Goal: Book appointment/travel/reservation

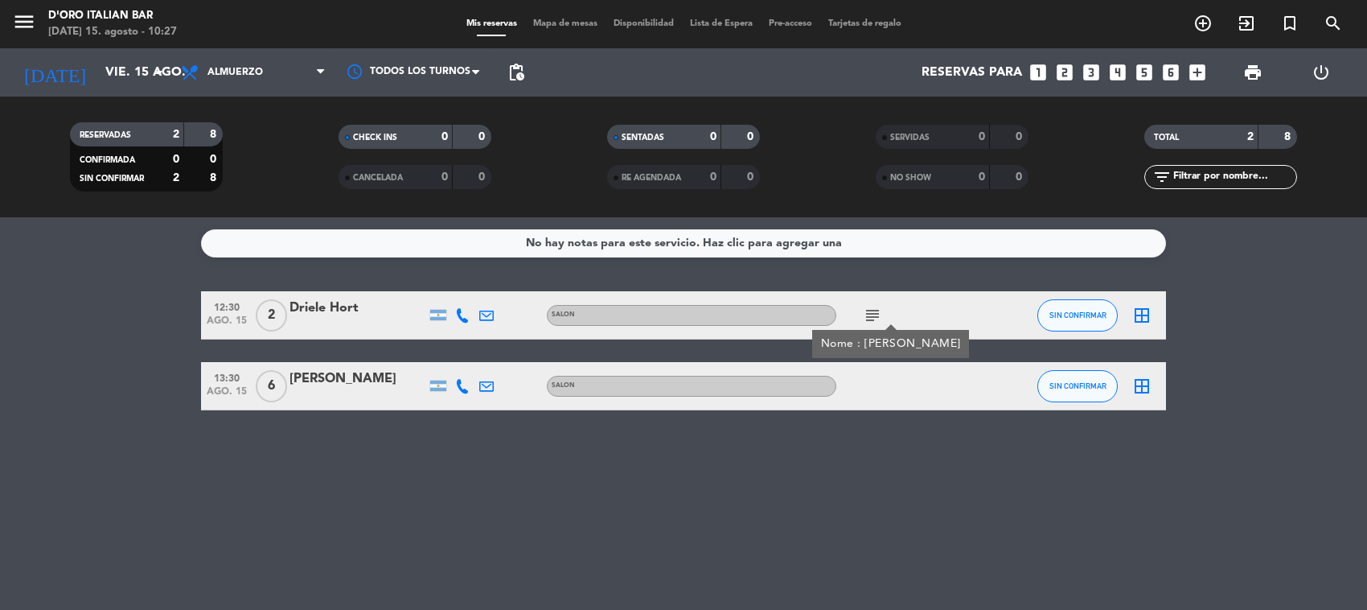
click at [125, 94] on div "[DATE] [DATE] arrow_drop_down" at bounding box center [92, 72] width 161 height 48
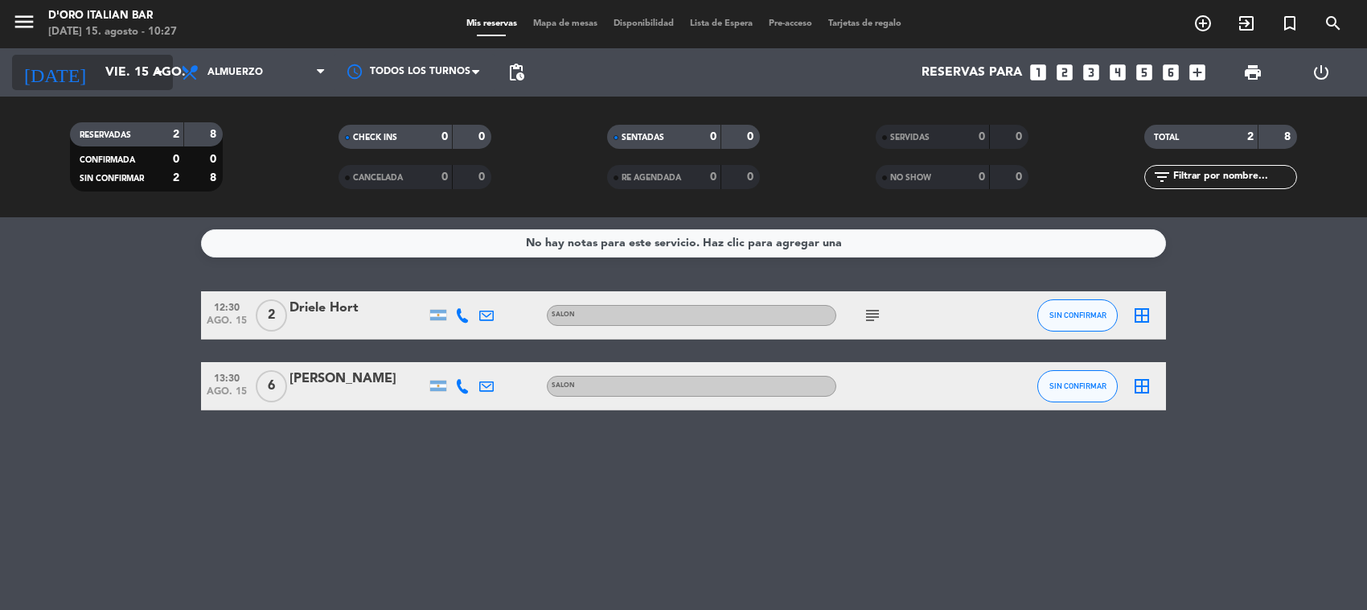
click at [122, 80] on input "vie. 15 ago." at bounding box center [182, 72] width 170 height 31
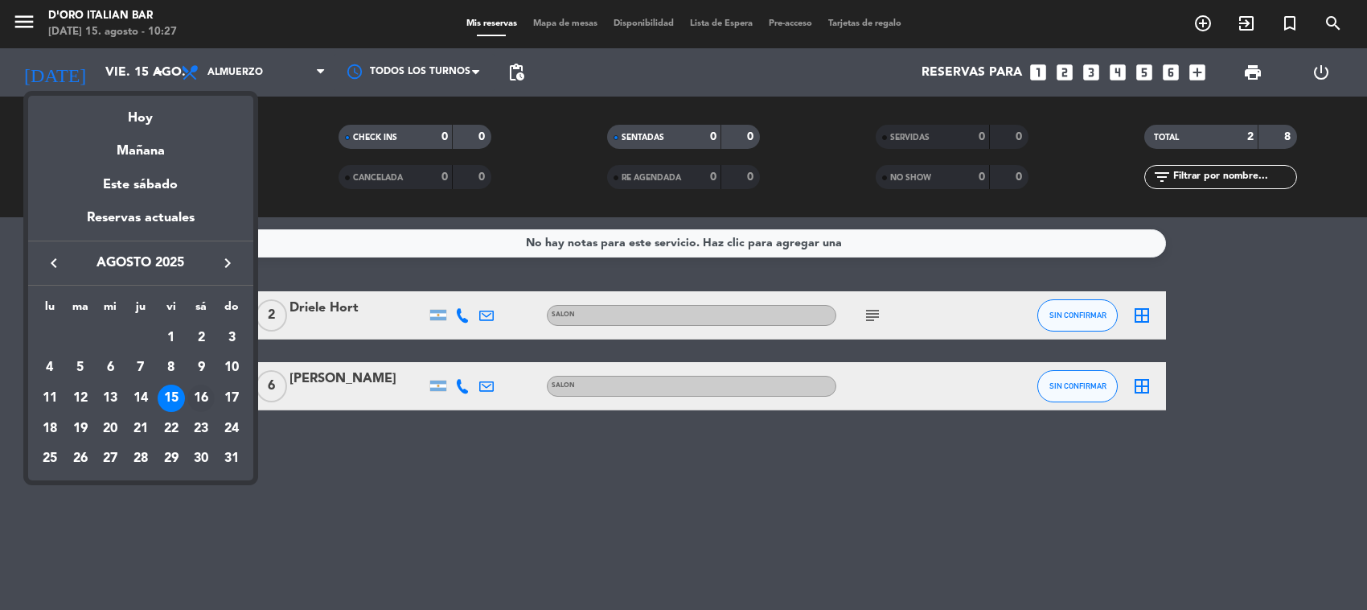
click at [199, 395] on div "16" at bounding box center [200, 397] width 27 height 27
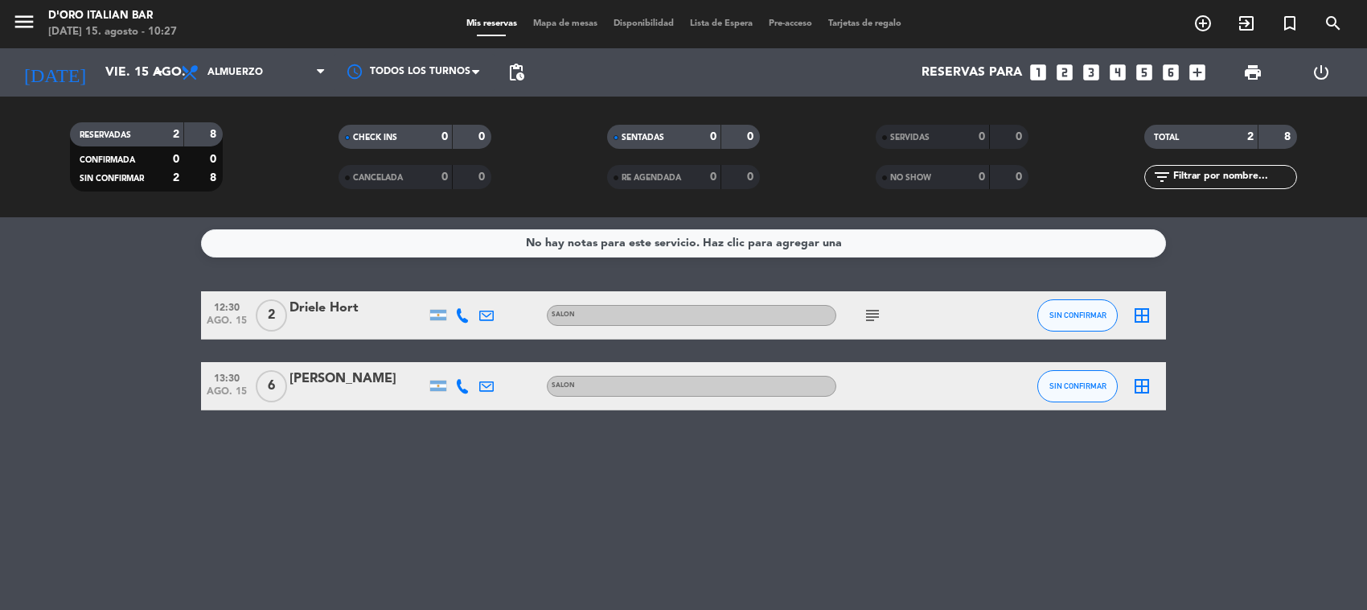
type input "sáb. 16 ago."
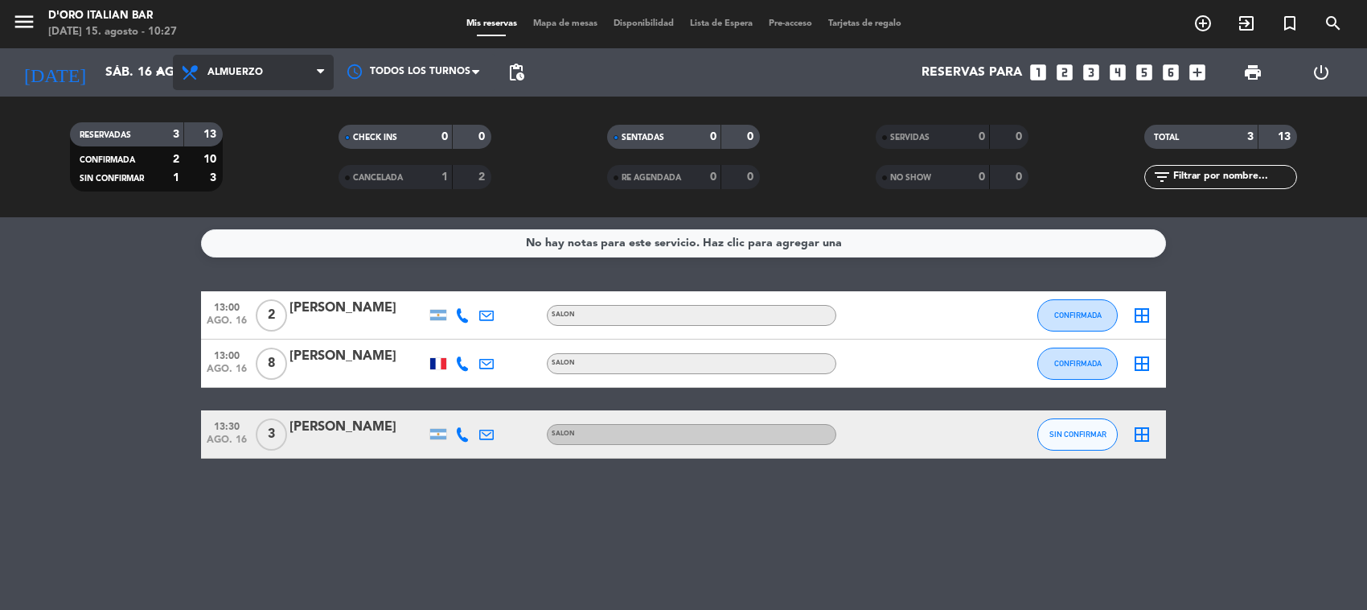
drag, startPoint x: 283, startPoint y: 71, endPoint x: 279, endPoint y: 105, distance: 34.0
click at [282, 71] on span "Almuerzo" at bounding box center [253, 72] width 161 height 35
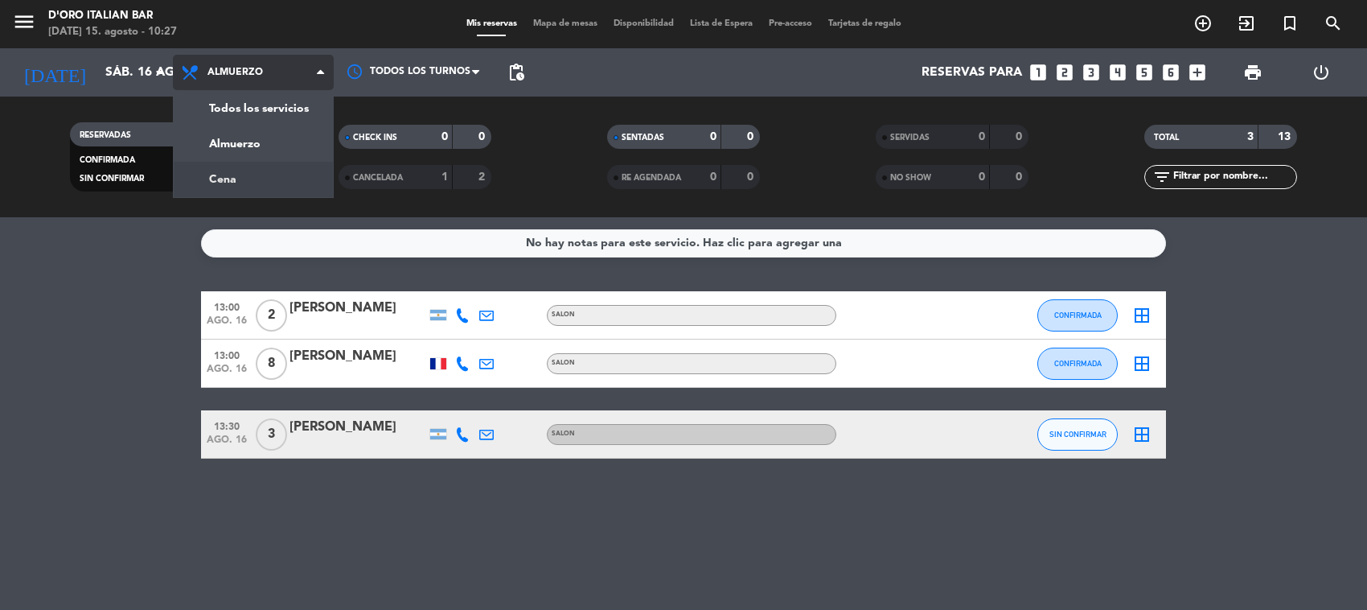
click at [265, 182] on div "menu D'oro Italian Bar [DATE] 15. agosto - 10:27 Mis reservas Mapa de mesas Dis…" at bounding box center [683, 108] width 1367 height 217
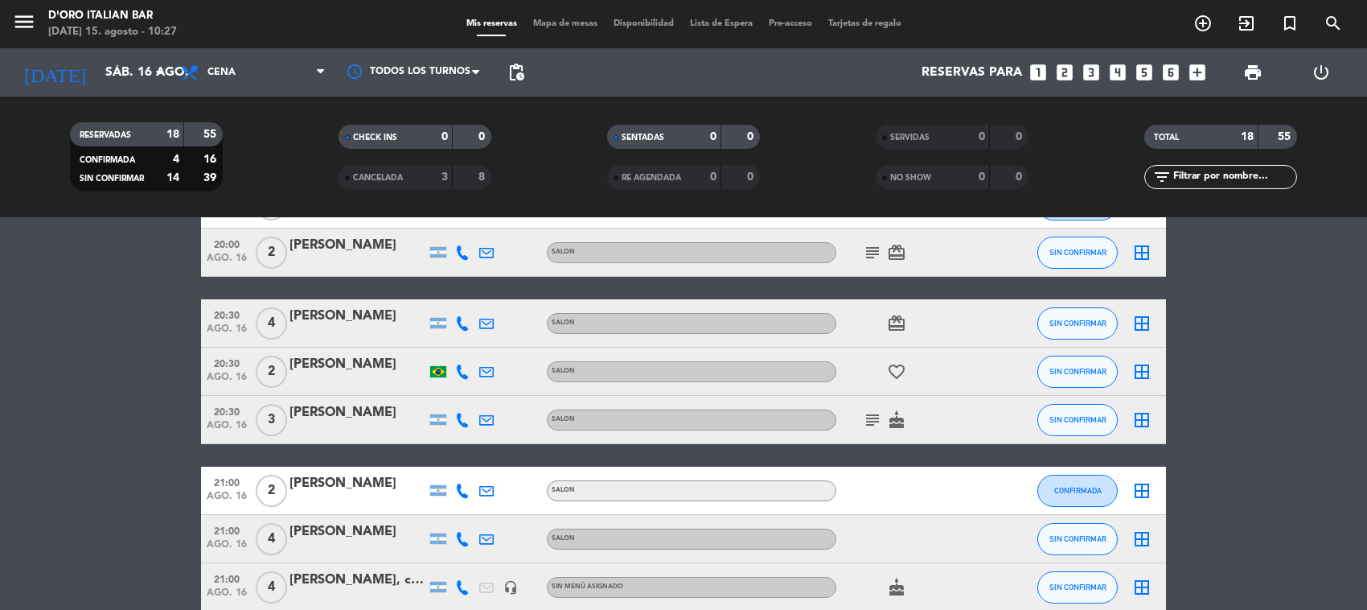
scroll to position [302, 0]
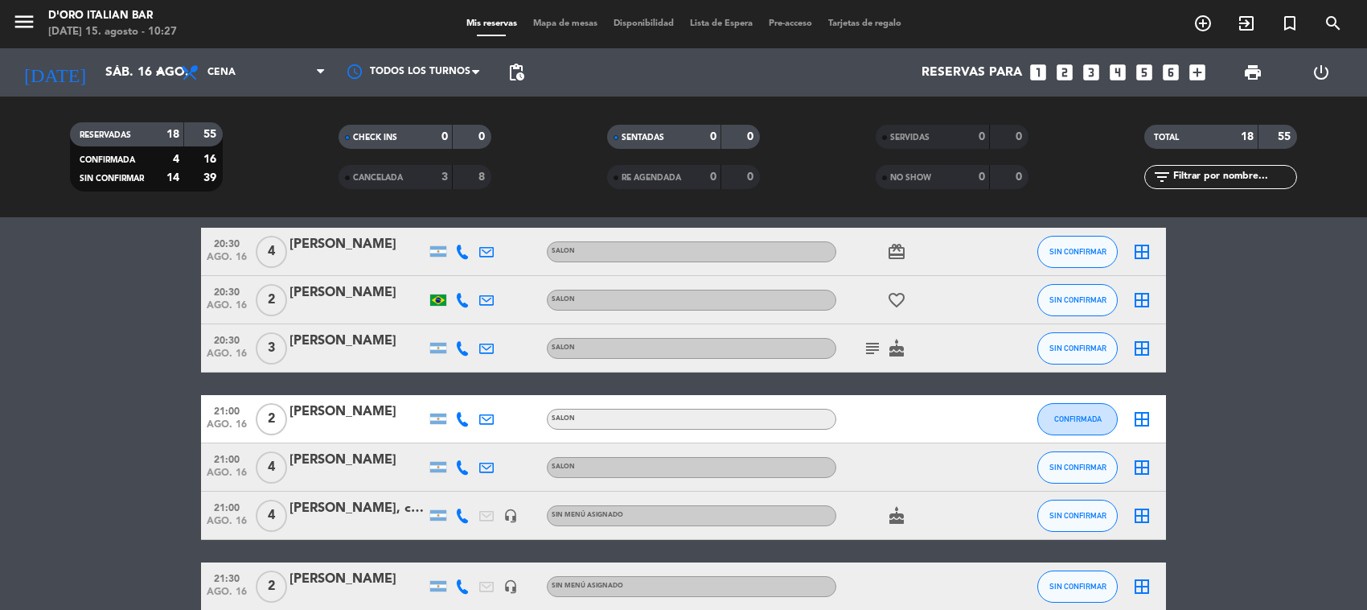
click at [360, 418] on div "[PERSON_NAME]" at bounding box center [358, 411] width 137 height 21
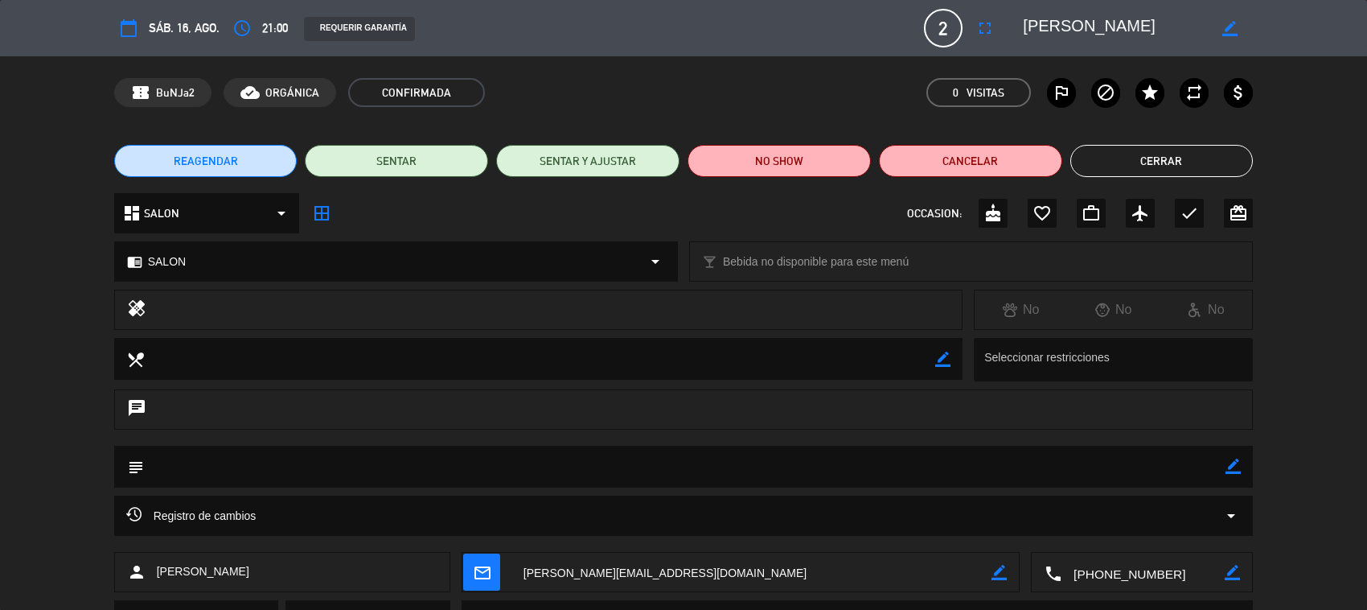
click at [269, 21] on span "21:00" at bounding box center [275, 28] width 26 height 20
click at [238, 32] on icon "access_time" at bounding box center [241, 28] width 19 height 19
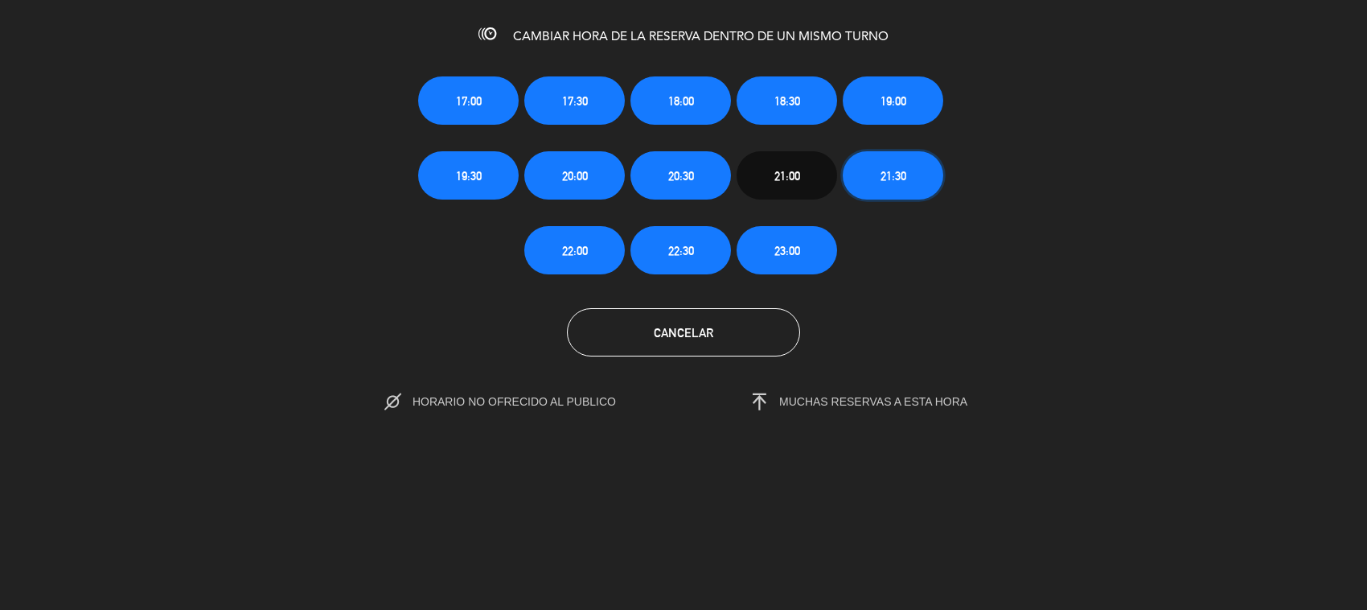
click at [865, 179] on button "21:30" at bounding box center [893, 175] width 101 height 48
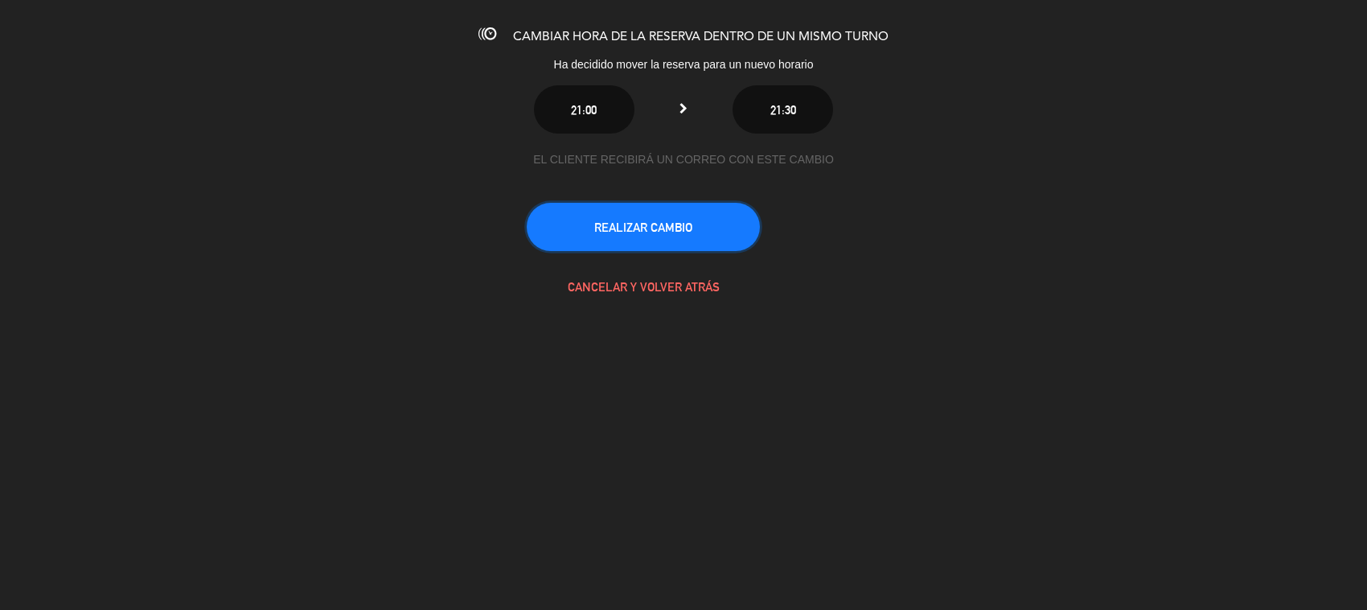
click at [717, 234] on button "REALIZAR CAMBIO" at bounding box center [643, 227] width 233 height 48
